Goal: Transaction & Acquisition: Purchase product/service

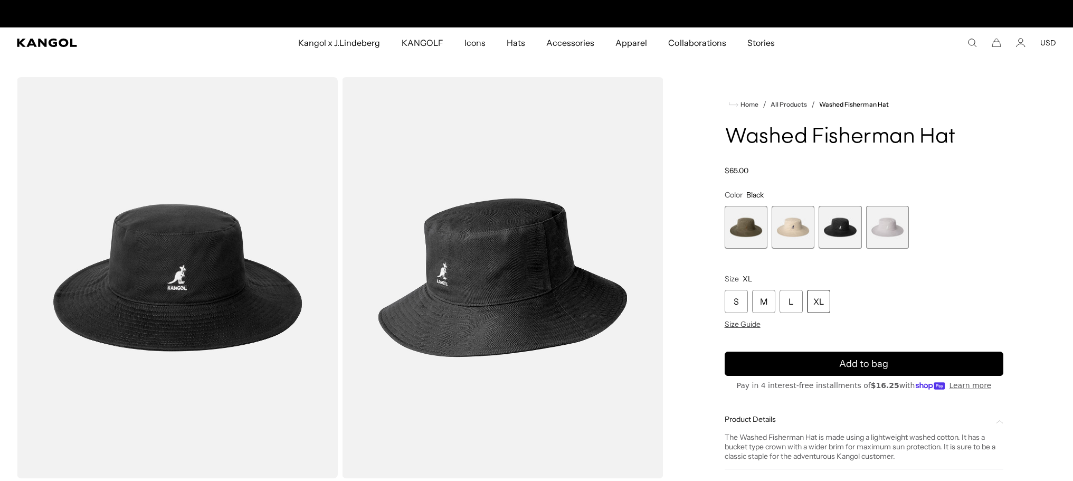
scroll to position [0, 217]
click at [787, 104] on link "All Products" at bounding box center [789, 104] width 36 height 7
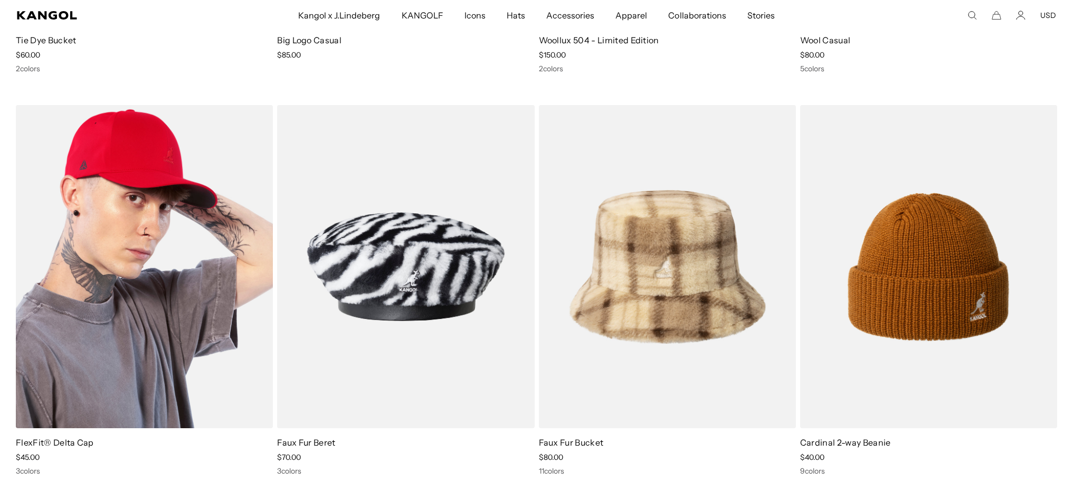
click at [111, 156] on img at bounding box center [144, 266] width 257 height 323
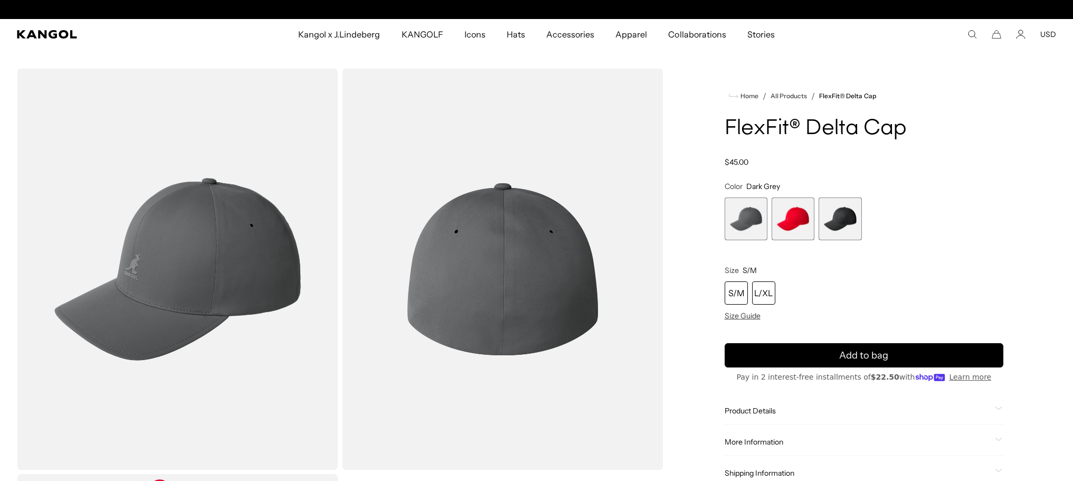
click at [769, 297] on div "L/XL" at bounding box center [763, 292] width 23 height 23
click at [793, 229] on span "2 of 3" at bounding box center [793, 218] width 43 height 43
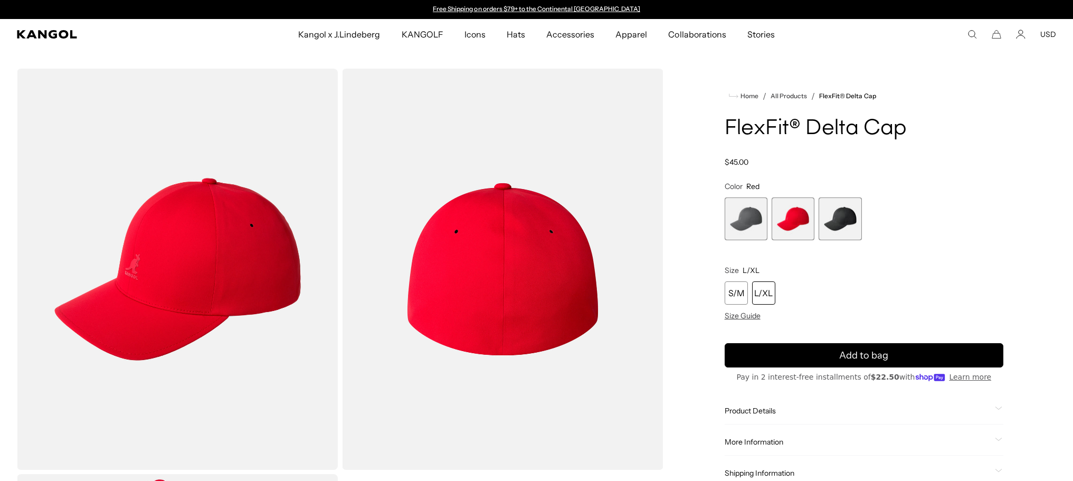
click at [125, 289] on img "Gallery Viewer" at bounding box center [177, 269] width 321 height 401
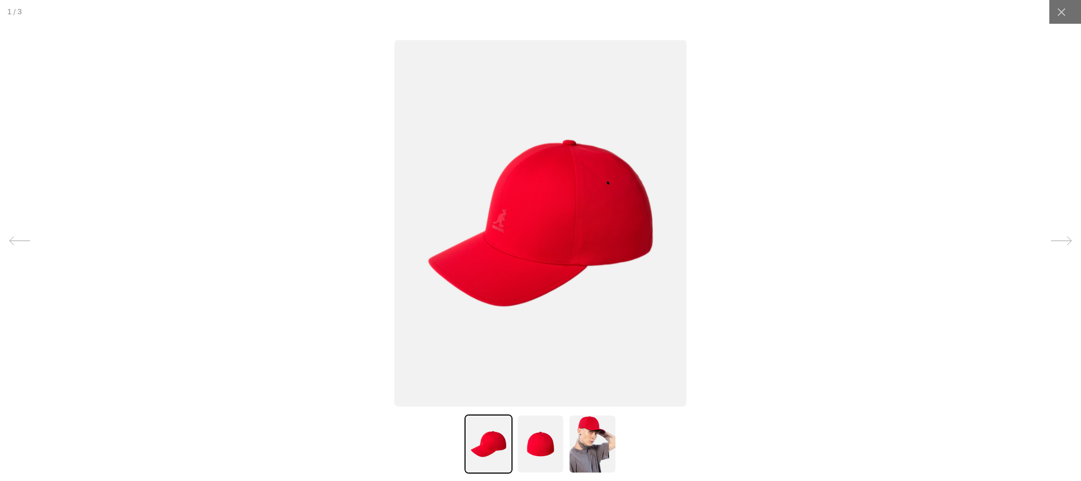
scroll to position [0, 217]
click at [542, 459] on img at bounding box center [541, 443] width 48 height 59
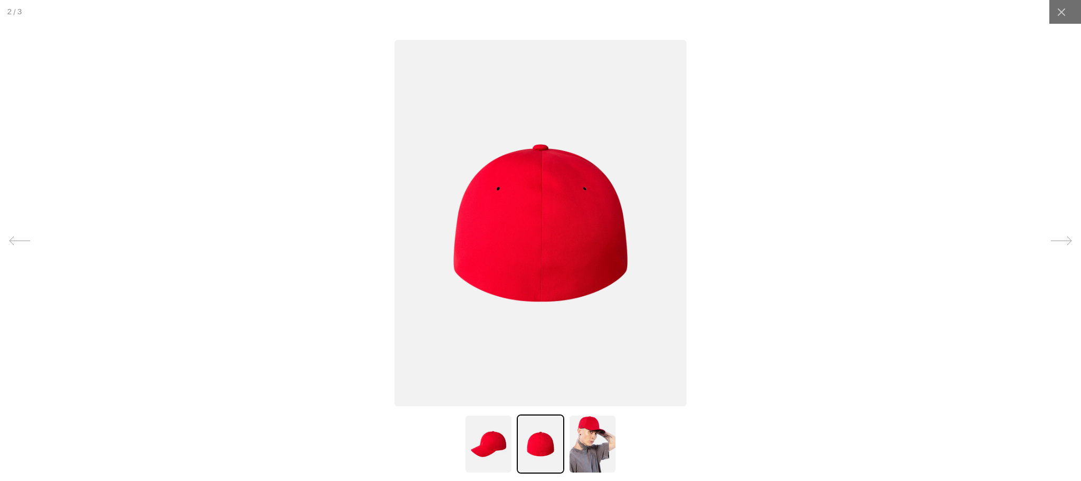
click at [589, 448] on img at bounding box center [593, 443] width 48 height 59
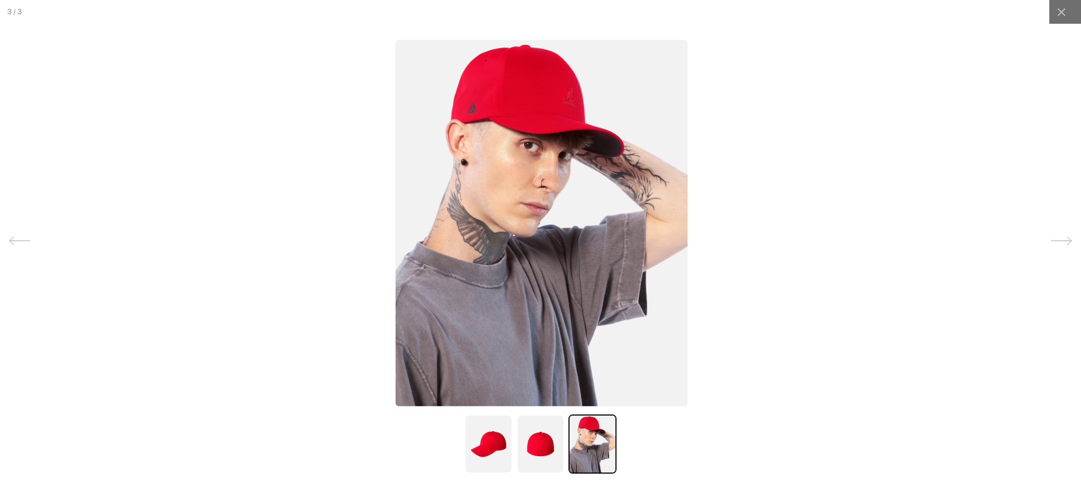
drag, startPoint x: 831, startPoint y: 273, endPoint x: 837, endPoint y: 273, distance: 6.4
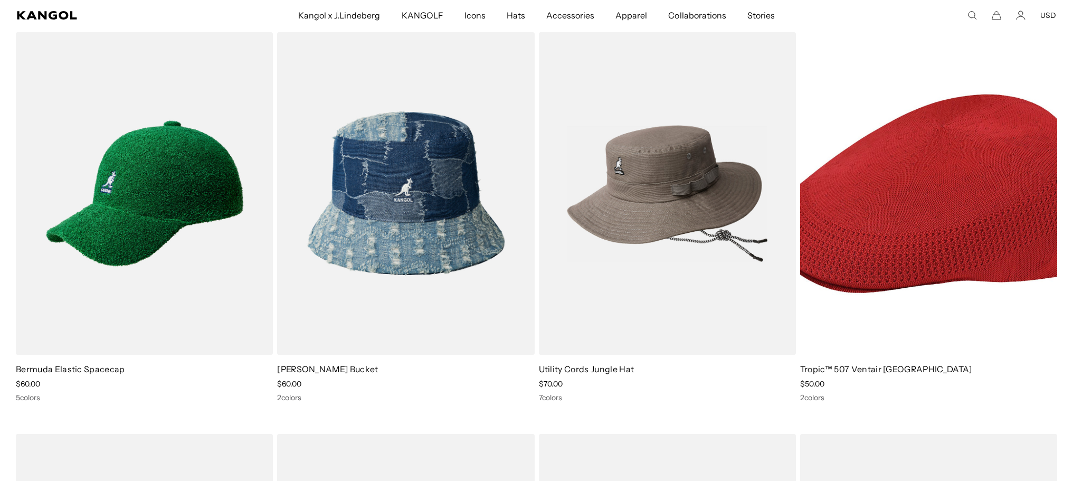
click at [658, 232] on img at bounding box center [667, 193] width 257 height 323
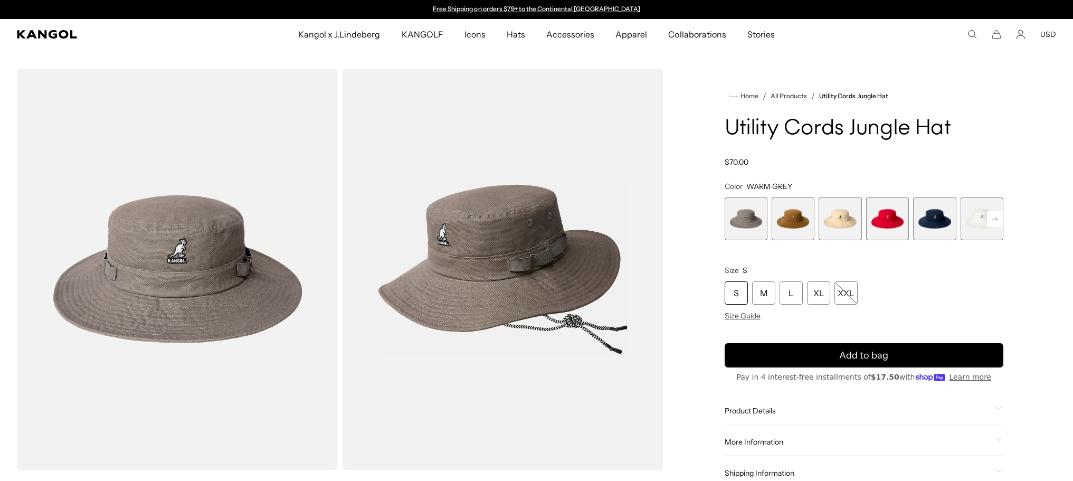
click at [887, 214] on span "4 of 7" at bounding box center [887, 218] width 43 height 43
click at [884, 222] on span "4 of 7" at bounding box center [887, 218] width 43 height 43
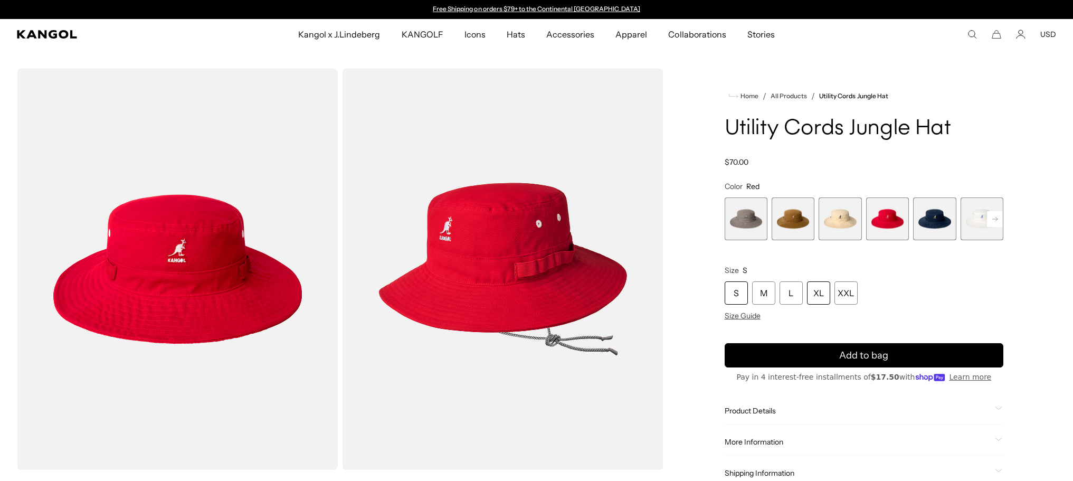
click at [824, 301] on div "XL" at bounding box center [818, 292] width 23 height 23
click at [819, 290] on div "XL" at bounding box center [818, 292] width 23 height 23
click at [817, 291] on div "XL" at bounding box center [818, 292] width 23 height 23
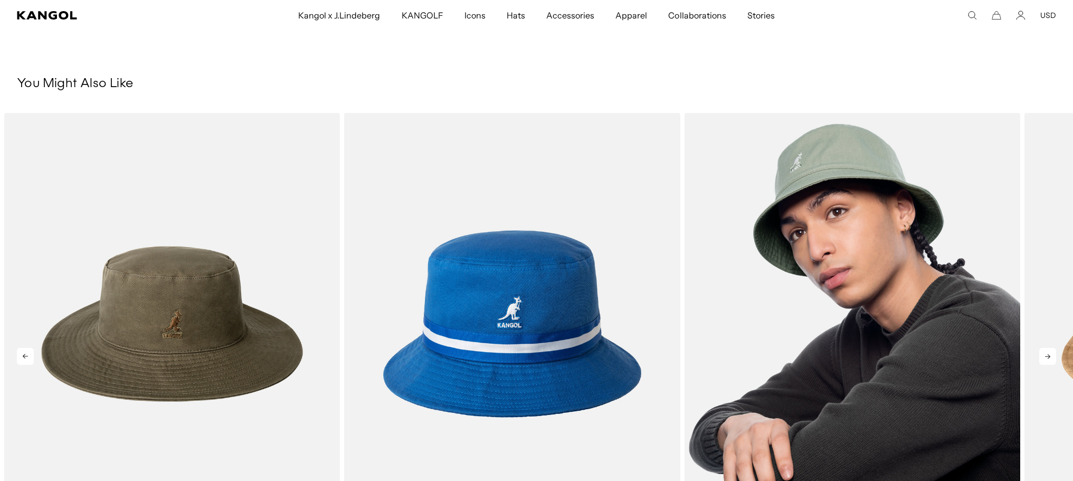
scroll to position [317, 0]
